Goal: Task Accomplishment & Management: Use online tool/utility

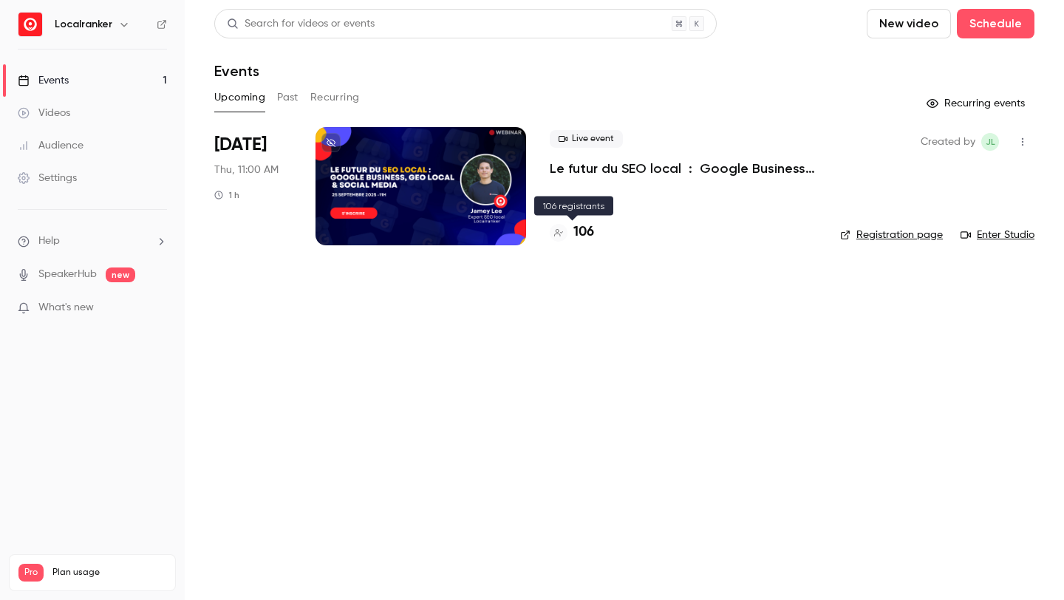
click at [586, 231] on h4 "106" at bounding box center [583, 232] width 21 height 20
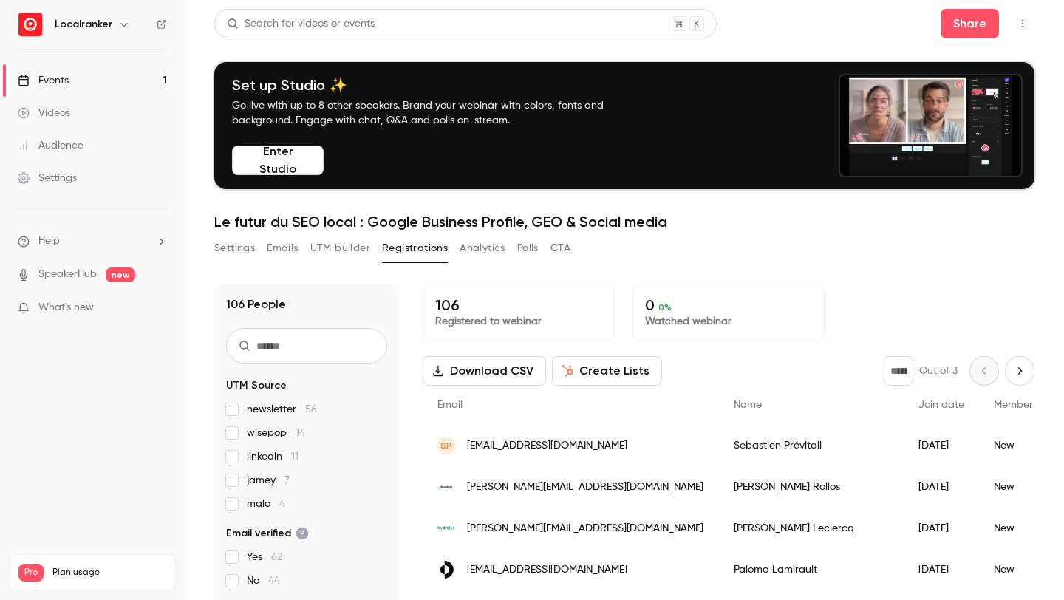
click at [275, 477] on span "jamey 7" at bounding box center [268, 480] width 43 height 15
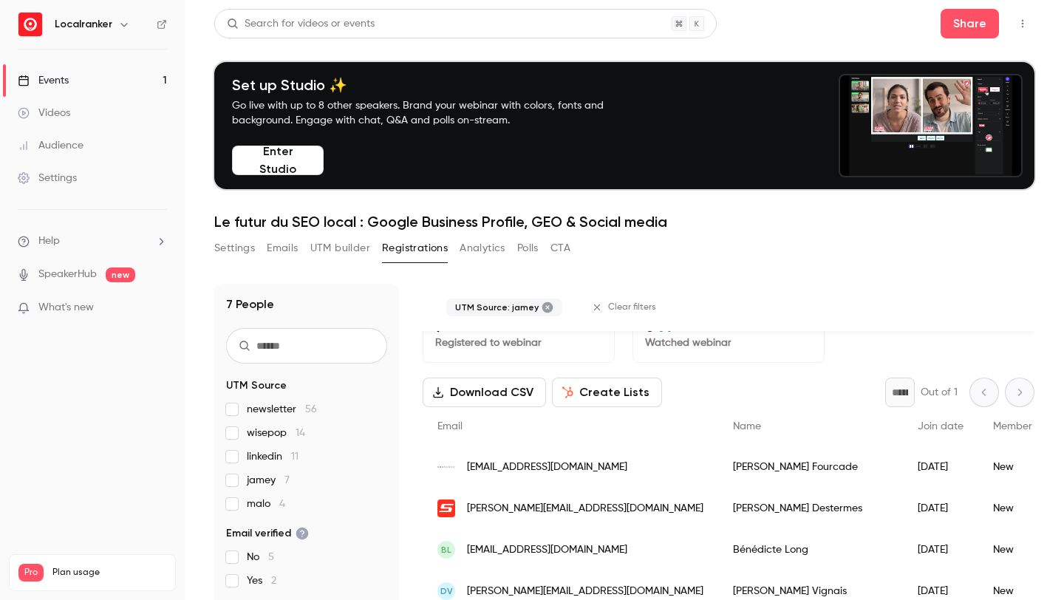
scroll to position [37, 0]
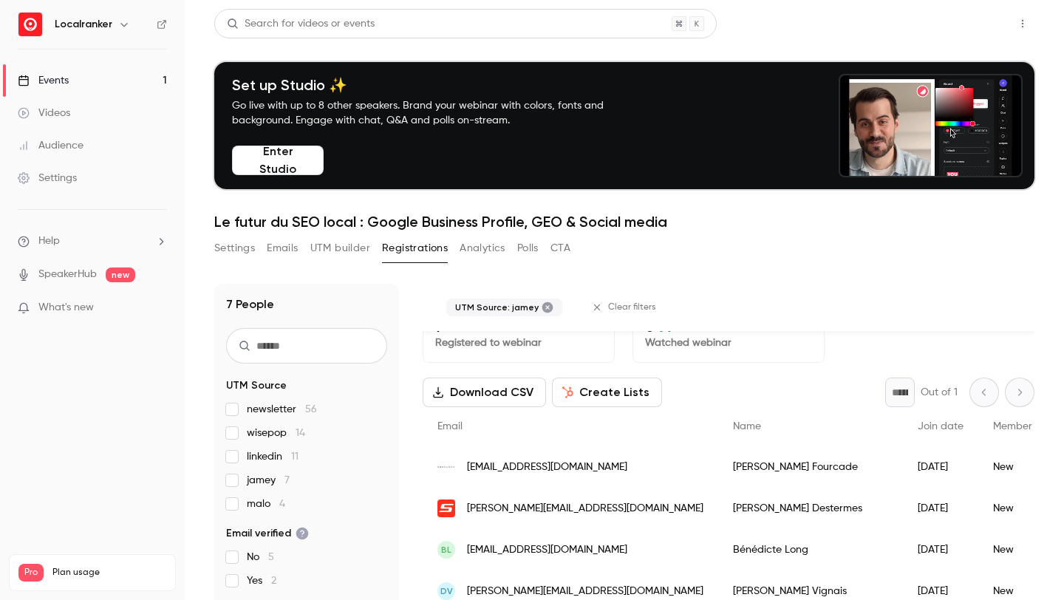
click at [975, 27] on button "Share" at bounding box center [970, 24] width 58 height 30
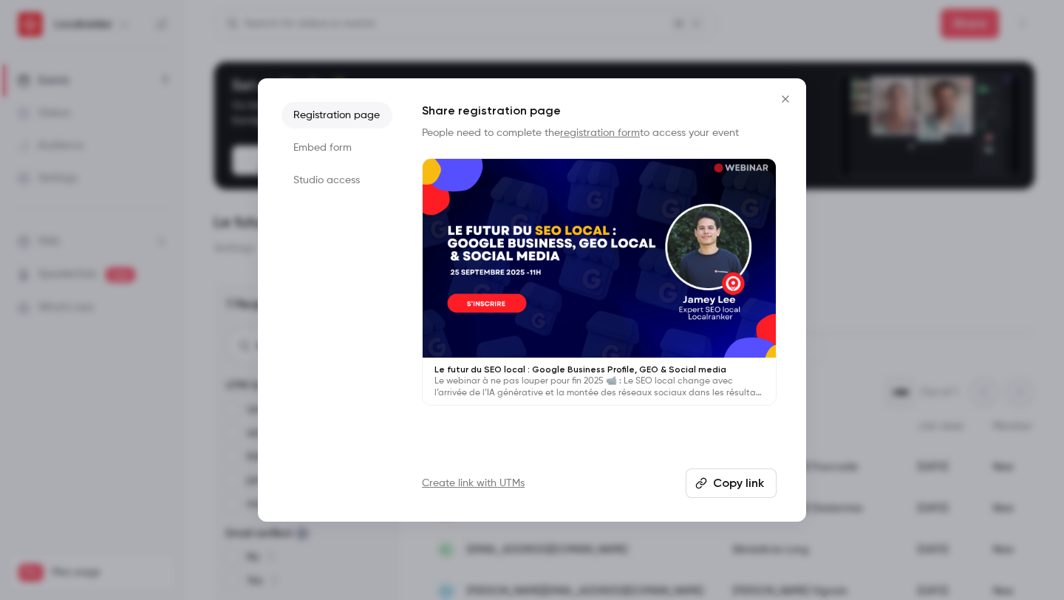
click at [503, 483] on link "Create link with UTMs" at bounding box center [473, 483] width 103 height 15
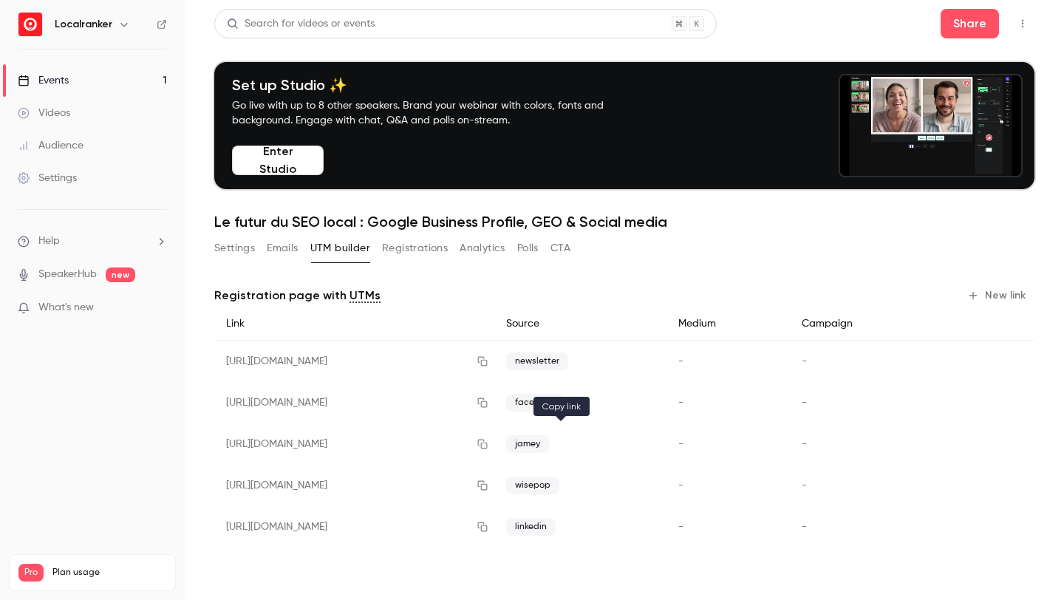
click at [488, 445] on icon "button" at bounding box center [483, 444] width 12 height 10
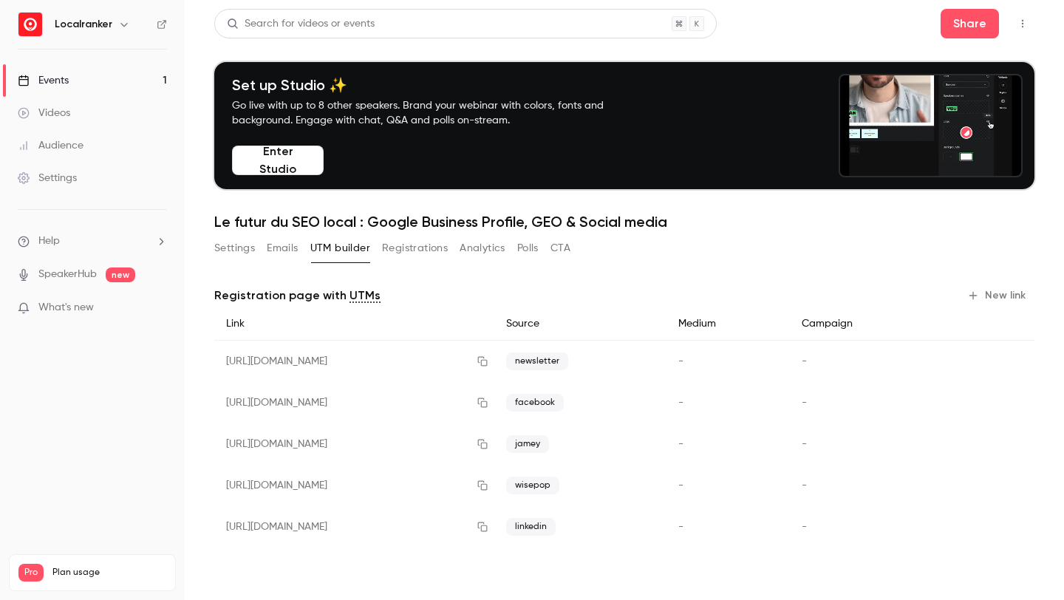
click at [96, 81] on link "Events 1" at bounding box center [92, 80] width 185 height 33
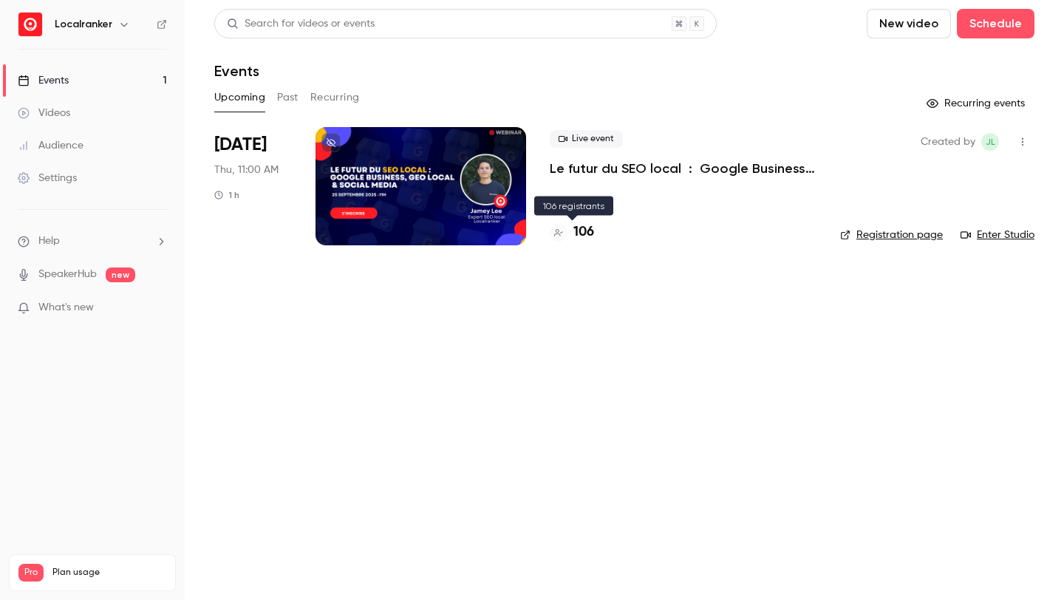
click at [586, 242] on h4 "106" at bounding box center [583, 232] width 21 height 20
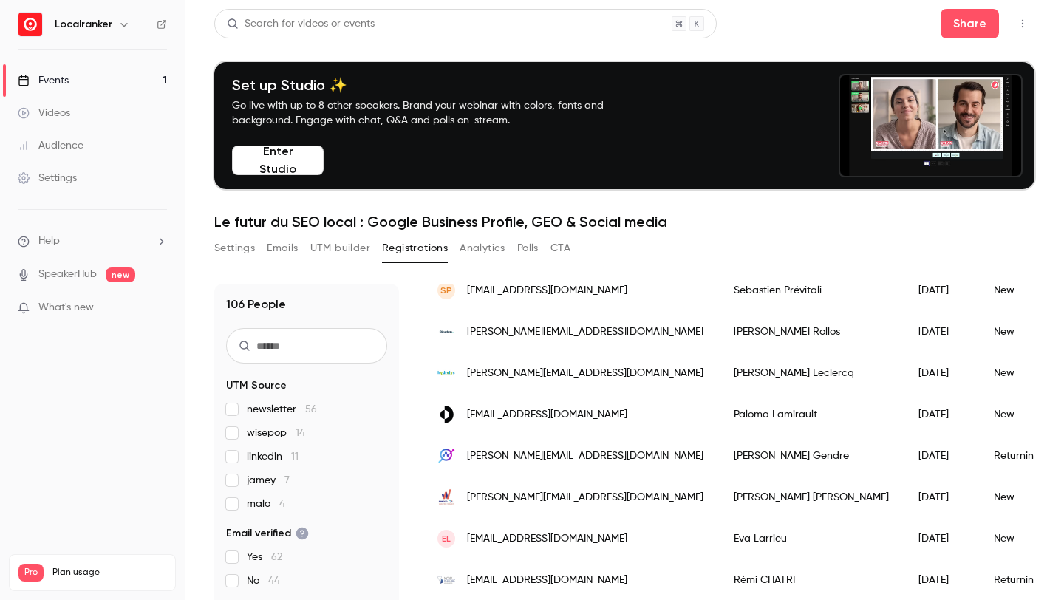
scroll to position [192, 0]
